Goal: Information Seeking & Learning: Compare options

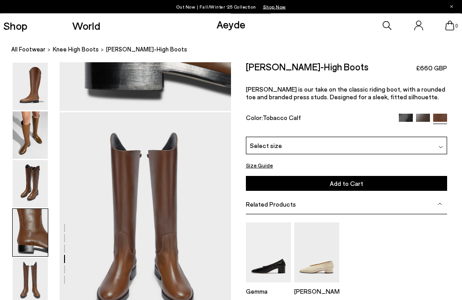
scroll to position [862, 0]
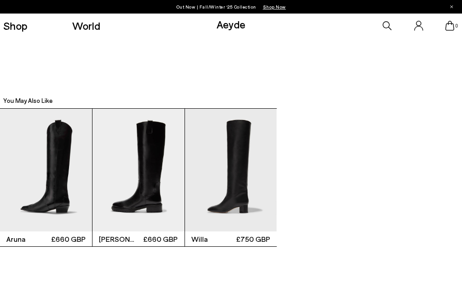
scroll to position [1396, 0]
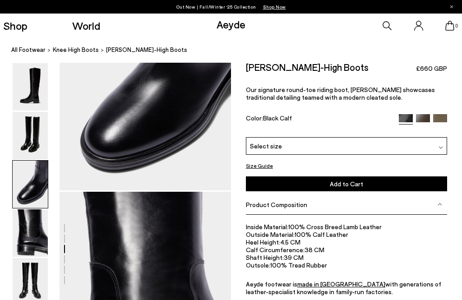
scroll to position [556, 0]
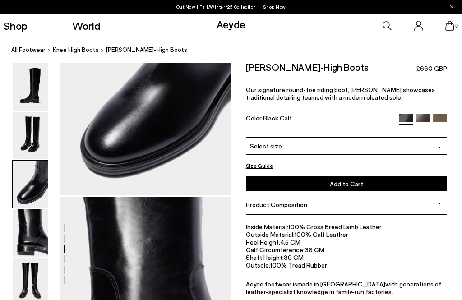
click at [425, 119] on img at bounding box center [423, 121] width 14 height 14
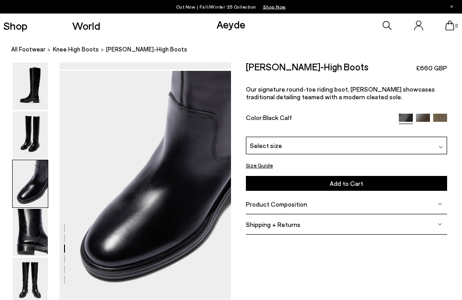
scroll to position [451, 0]
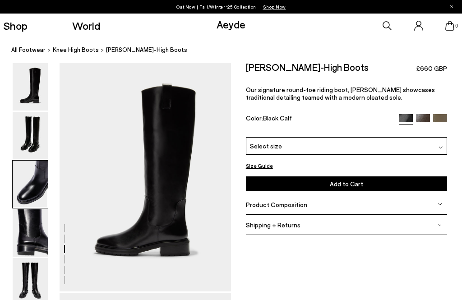
scroll to position [556, 0]
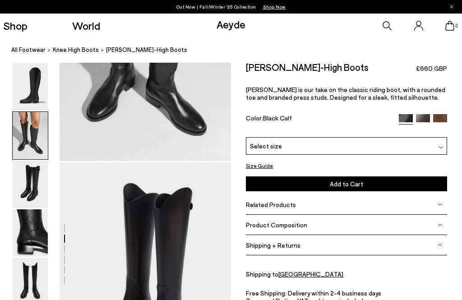
scroll to position [341, 0]
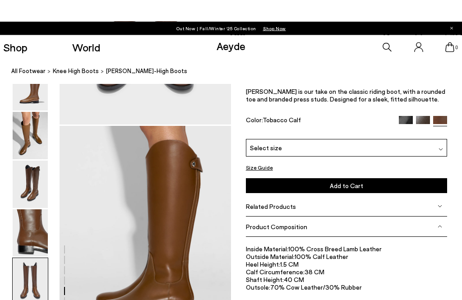
scroll to position [1084, 0]
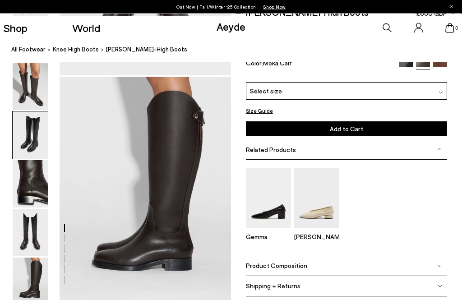
scroll to position [454, 0]
